Goal: Task Accomplishment & Management: Understand process/instructions

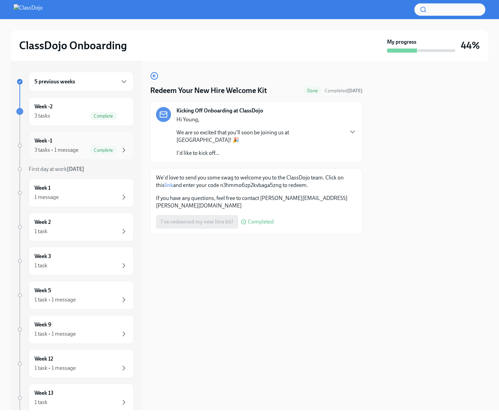
click at [73, 150] on div "3 tasks • 1 message" at bounding box center [56, 150] width 44 height 8
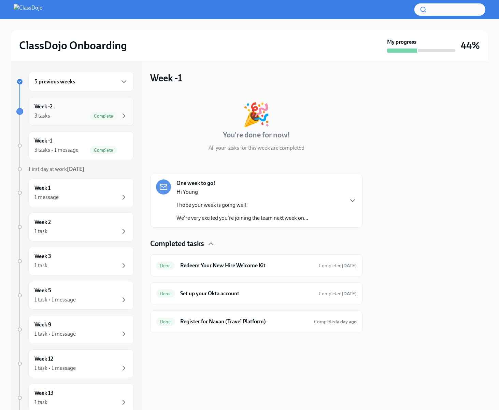
click at [71, 119] on div "3 tasks Complete" at bounding box center [81, 116] width 94 height 8
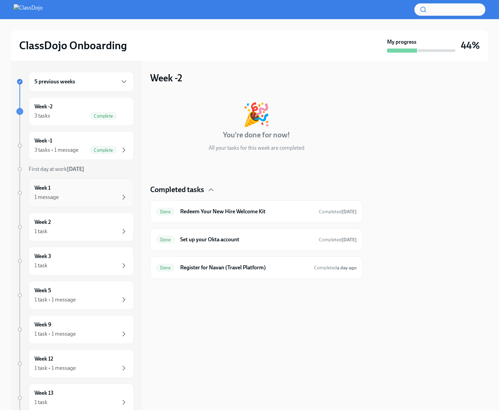
click at [83, 194] on div "1 message" at bounding box center [81, 197] width 94 height 8
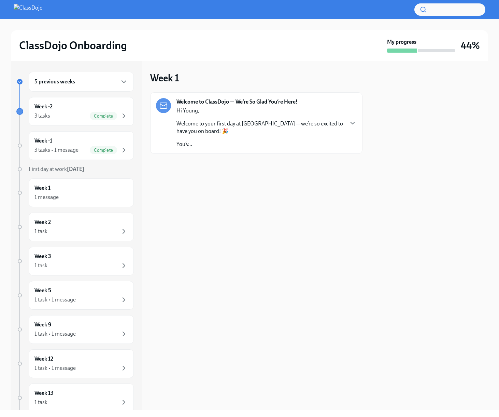
click at [227, 191] on div "Week 1 Welcome to ClassDojo — We’re So Glad You’re Here! Hi [PERSON_NAME], Welc…" at bounding box center [256, 235] width 212 height 349
